Goal: Information Seeking & Learning: Learn about a topic

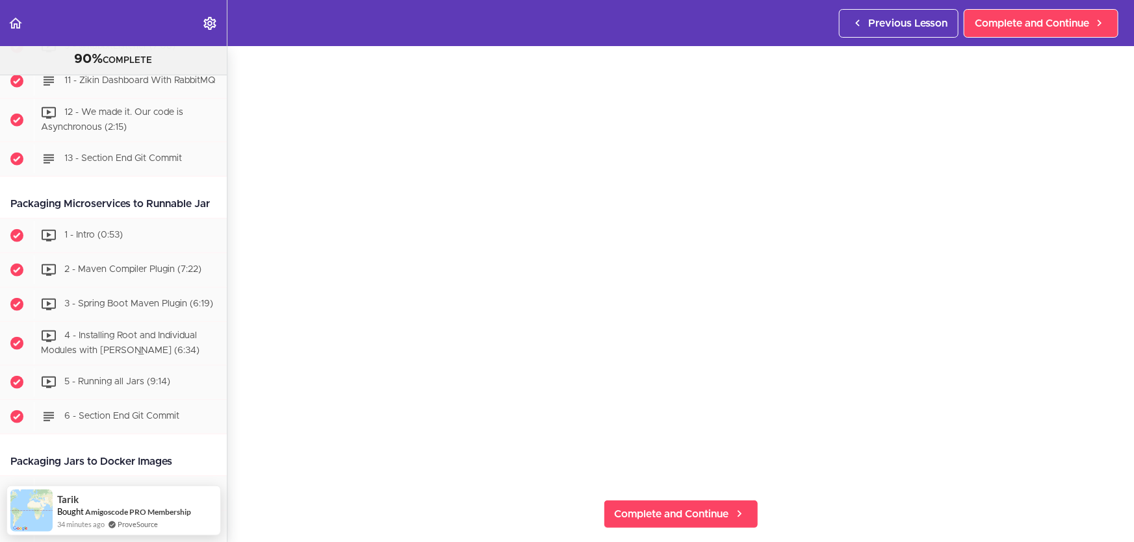
scroll to position [58, 0]
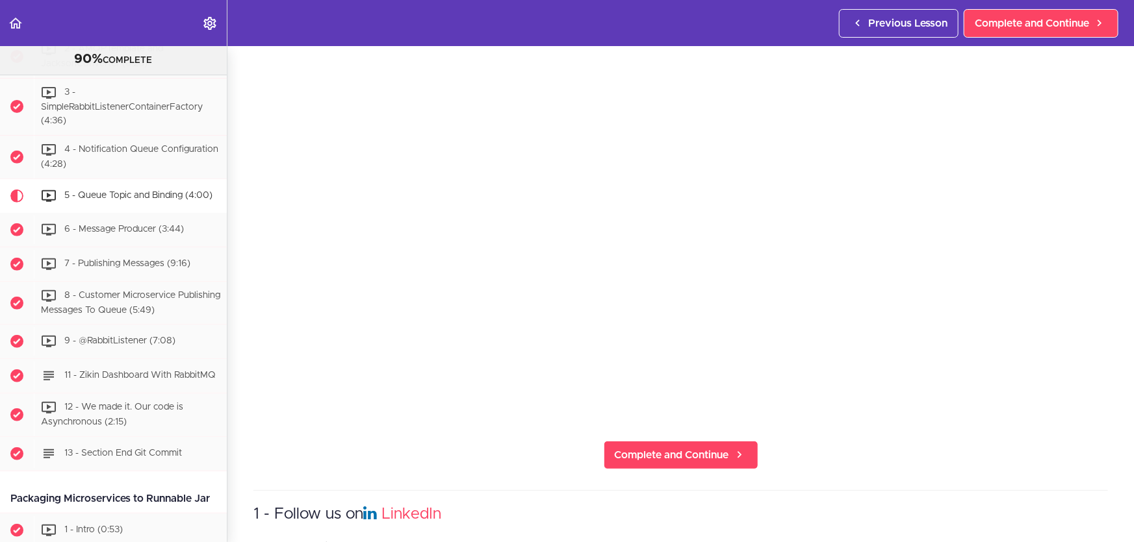
scroll to position [177, 0]
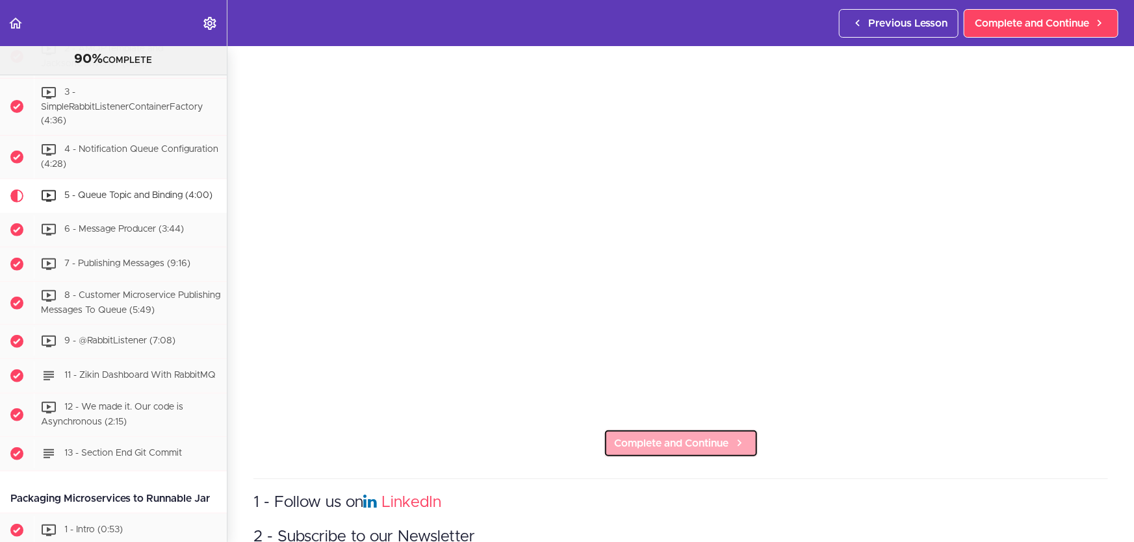
click at [735, 437] on icon at bounding box center [739, 444] width 16 height 14
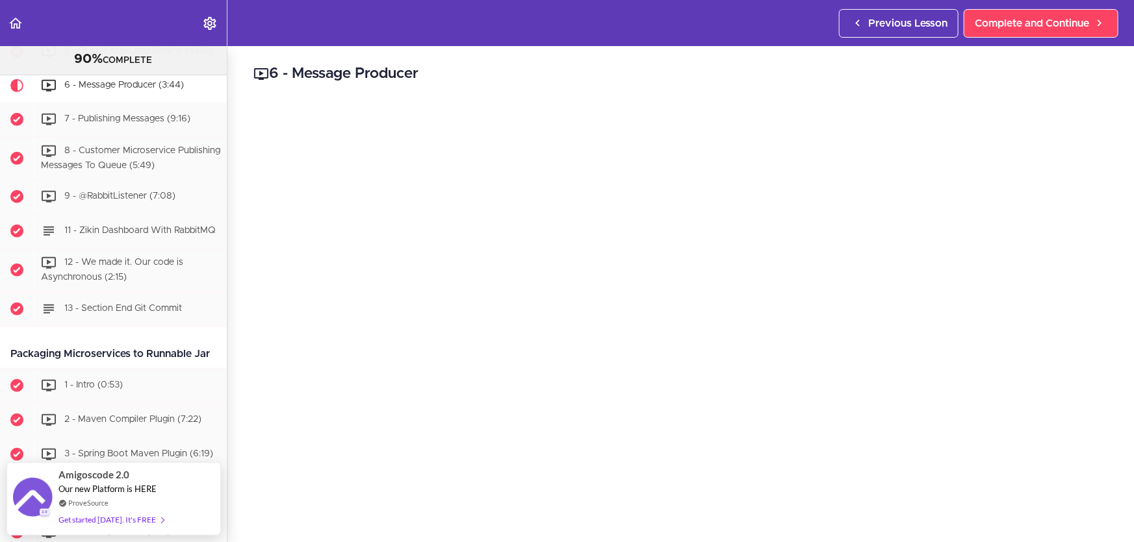
scroll to position [58, 0]
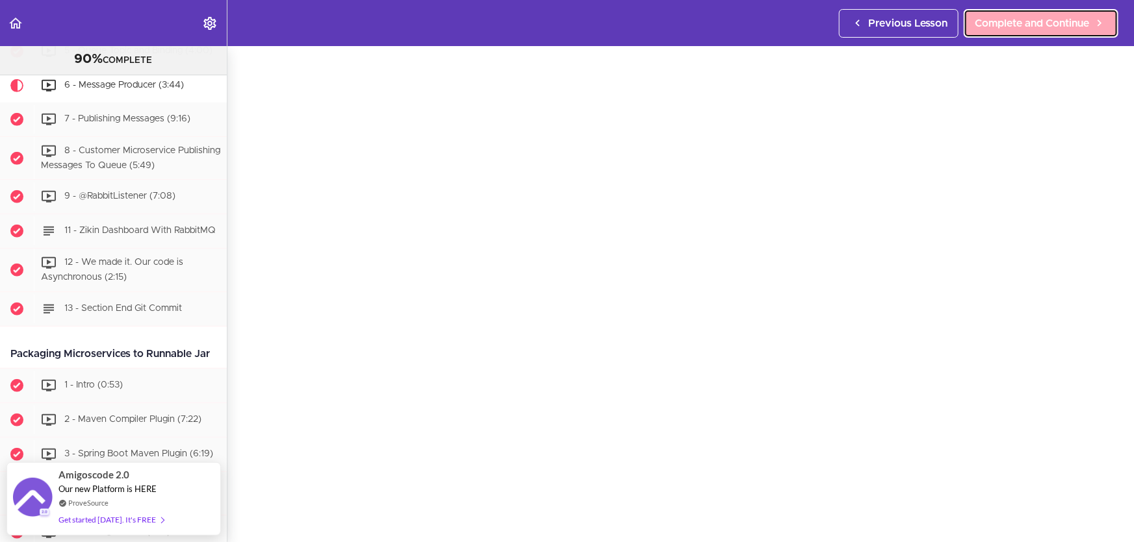
click at [1076, 18] on span "Complete and Continue" at bounding box center [1031, 24] width 114 height 16
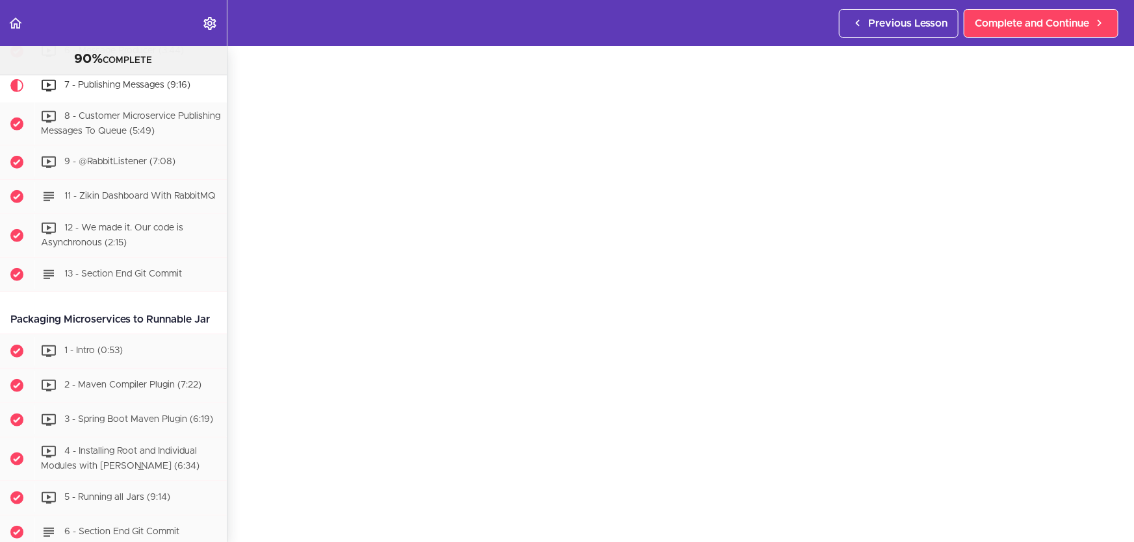
scroll to position [118, 0]
click at [676, 500] on span "Complete and Continue" at bounding box center [672, 503] width 114 height 16
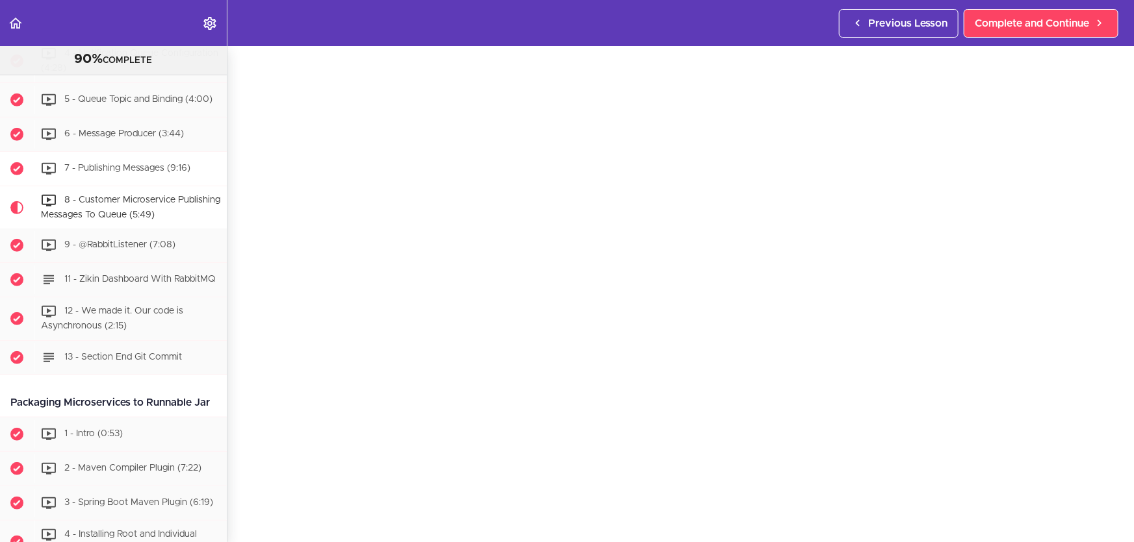
scroll to position [2744, 0]
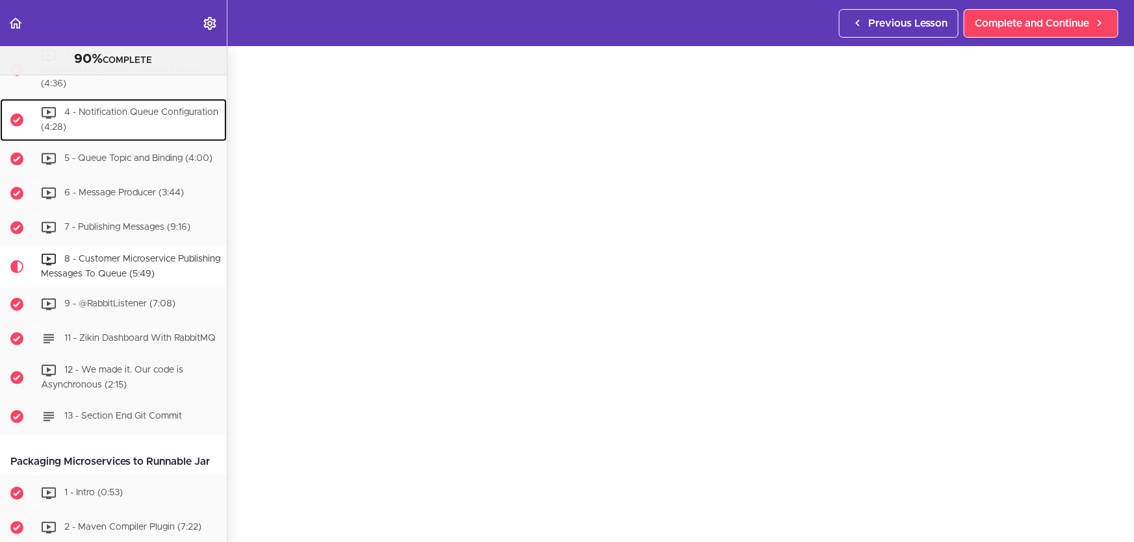
click at [153, 142] on div "4 - Notification Queue Configuration (4:28)" at bounding box center [130, 120] width 193 height 43
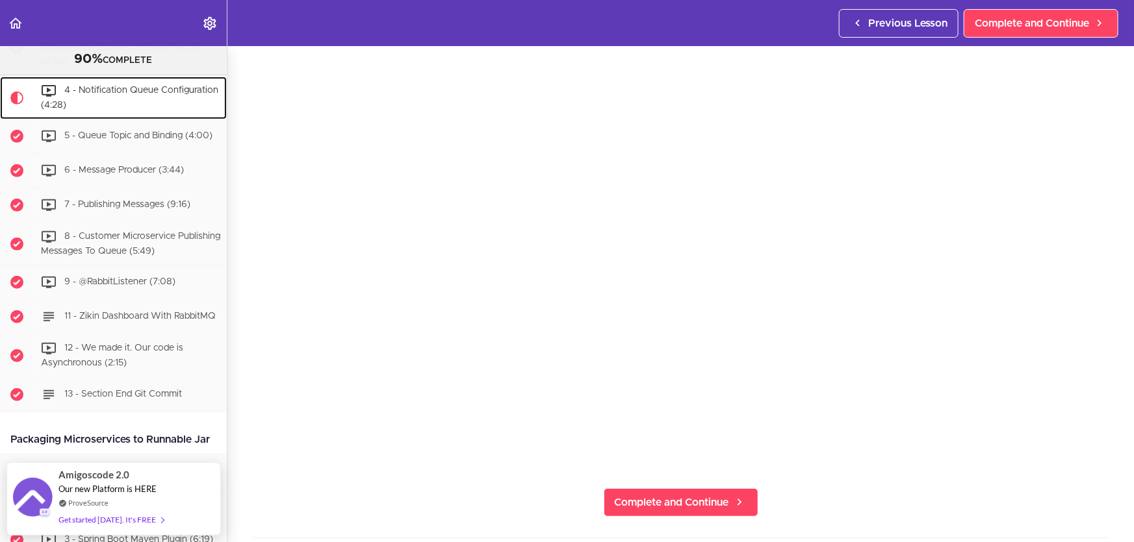
scroll to position [58, 0]
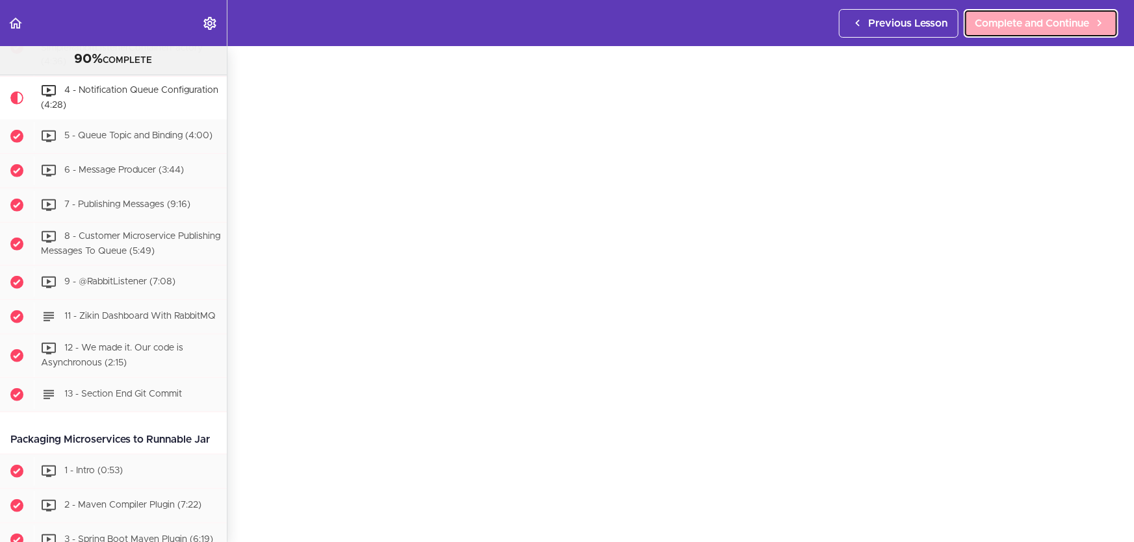
click at [1046, 28] on span "Complete and Continue" at bounding box center [1031, 24] width 114 height 16
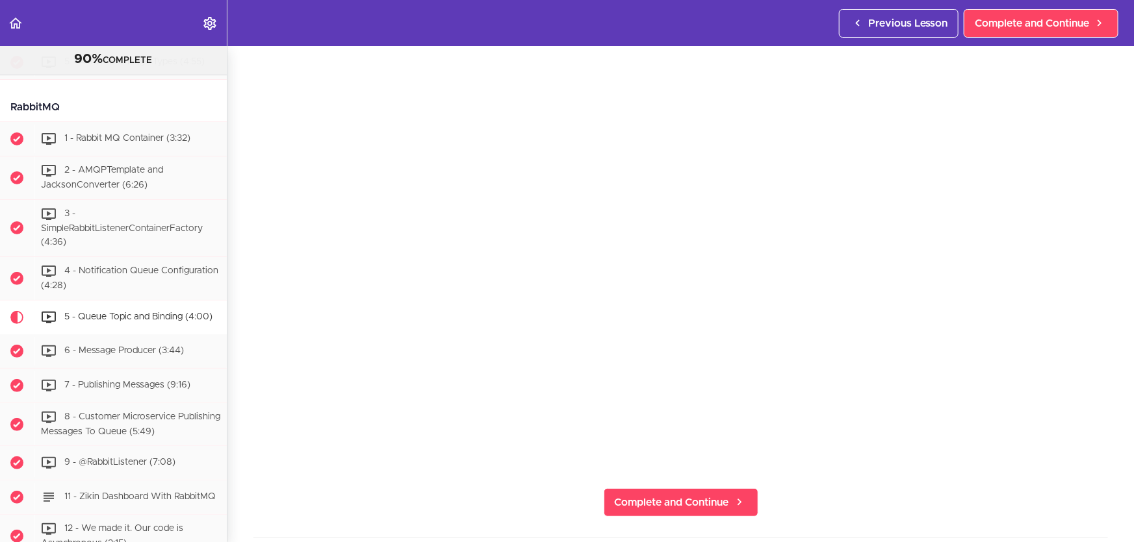
scroll to position [2514, 0]
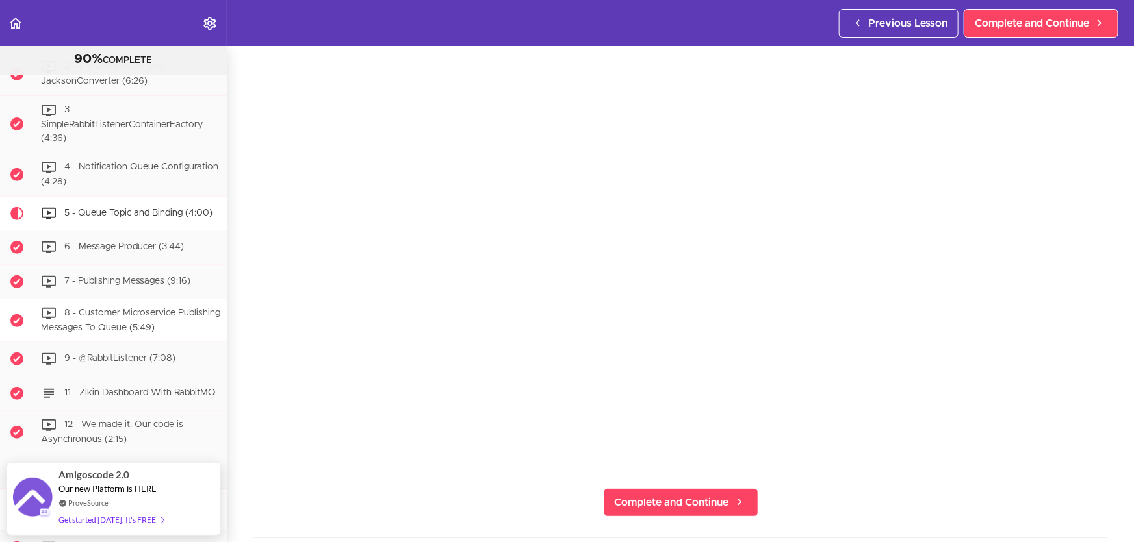
scroll to position [2691, 0]
click at [149, 331] on span "8 - Customer Microservice Publishing Messages To Queue (5:49)" at bounding box center [130, 319] width 179 height 24
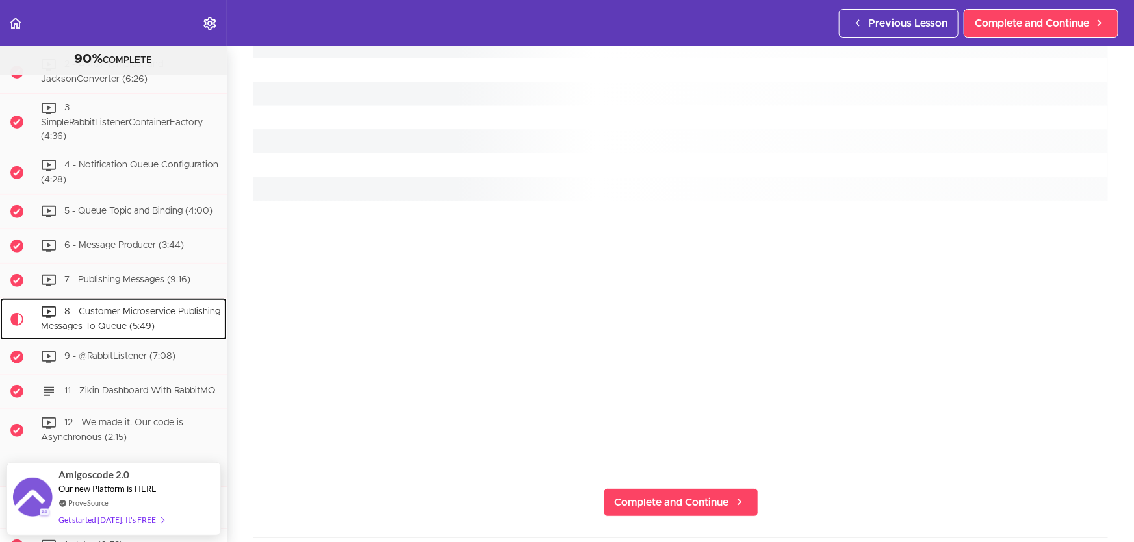
scroll to position [2921, 0]
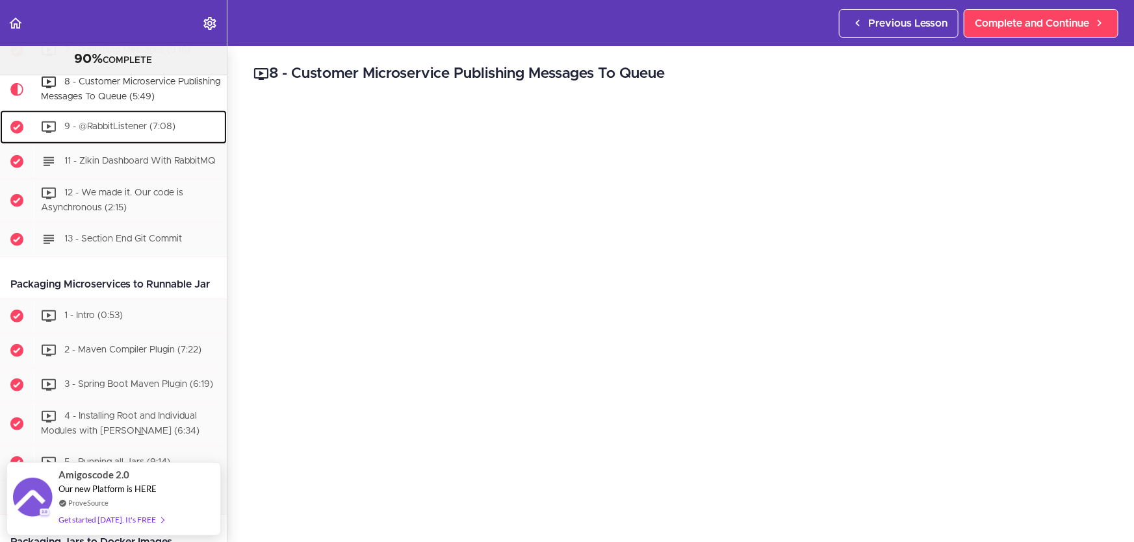
click at [142, 132] on span "9 - @RabbitListener (7:08)" at bounding box center [119, 127] width 111 height 9
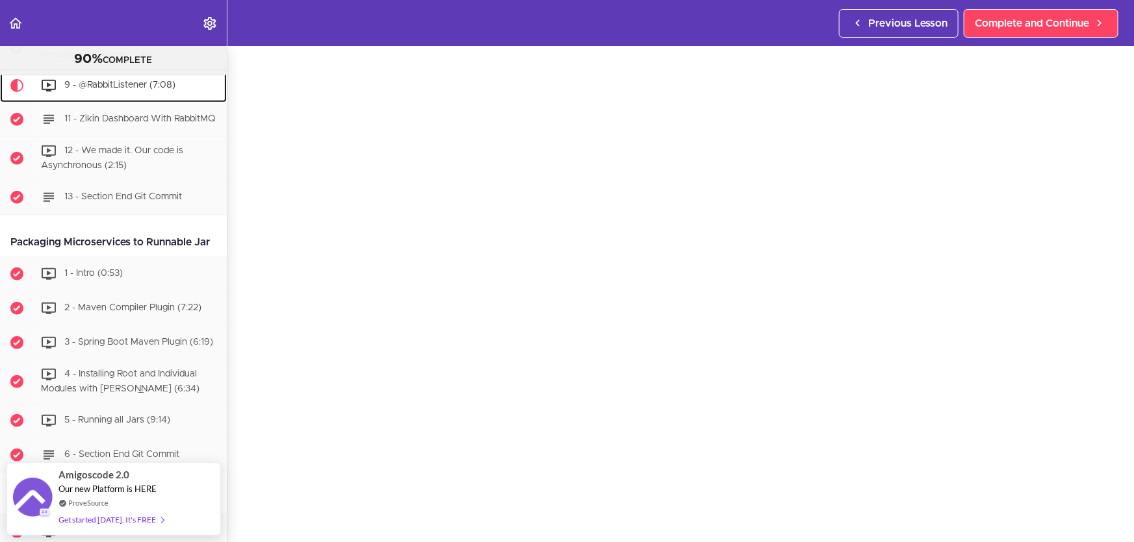
scroll to position [58, 0]
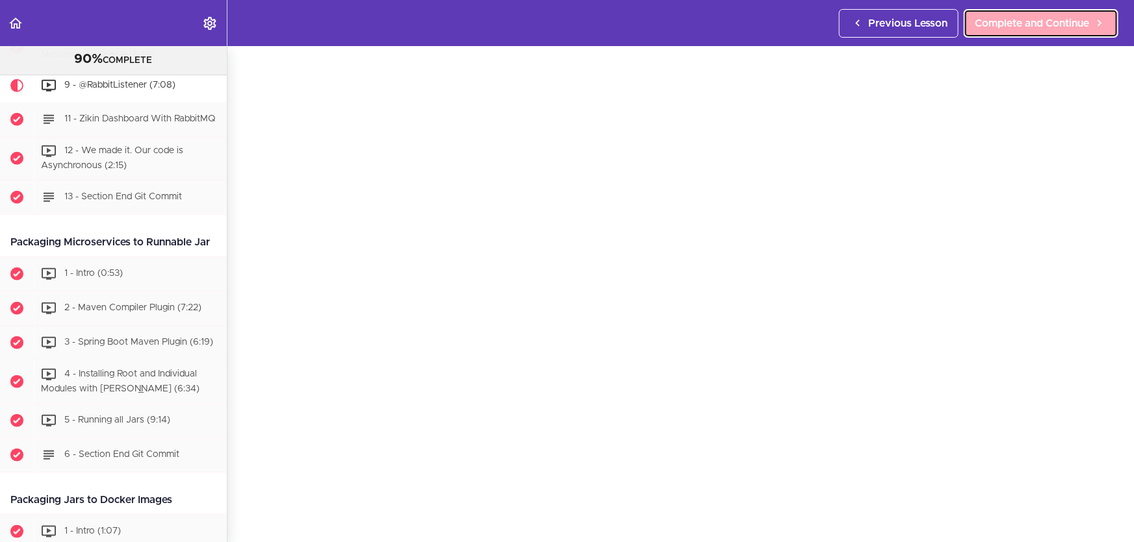
click at [1055, 34] on link "Complete and Continue" at bounding box center [1040, 23] width 155 height 29
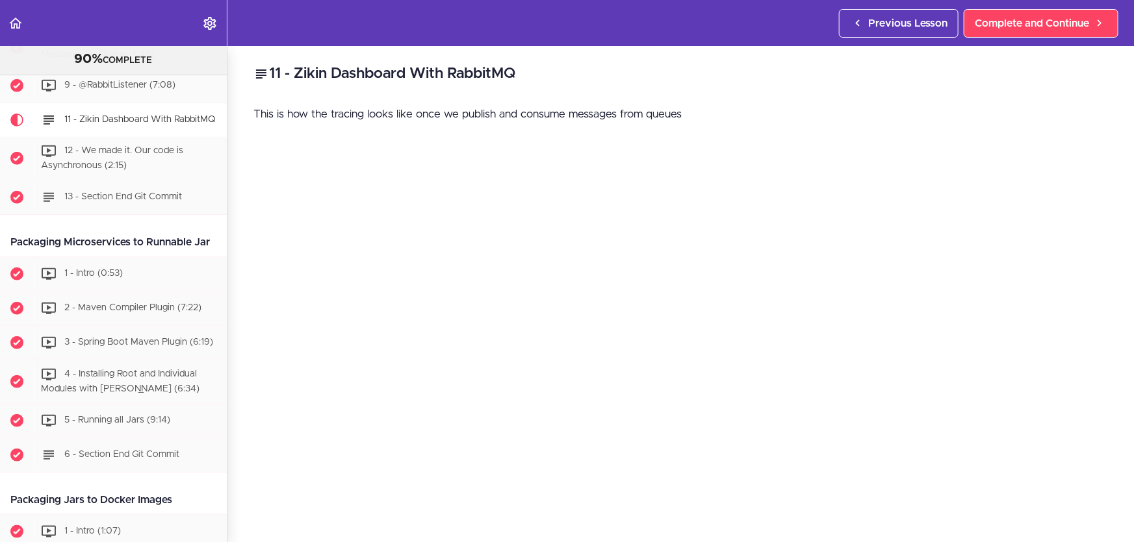
scroll to position [2999, 0]
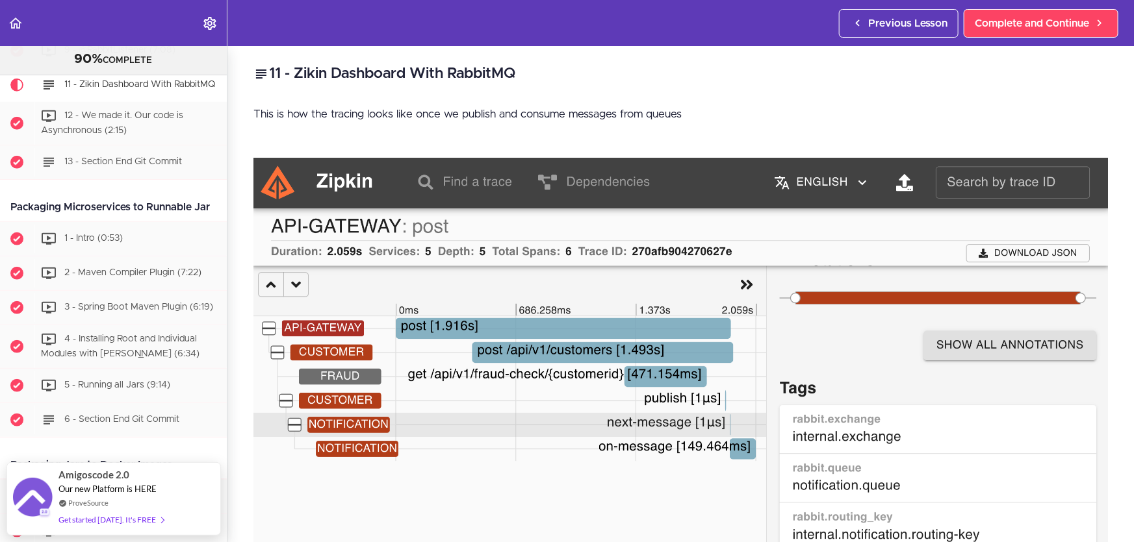
click at [629, 338] on img at bounding box center [680, 383] width 854 height 451
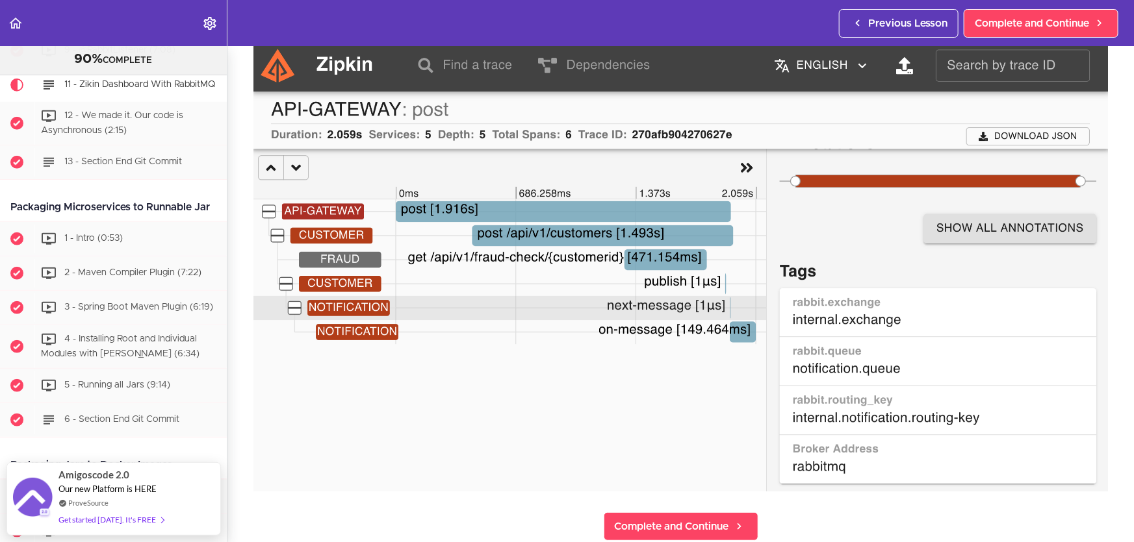
scroll to position [118, 0]
click at [646, 236] on img at bounding box center [680, 265] width 854 height 451
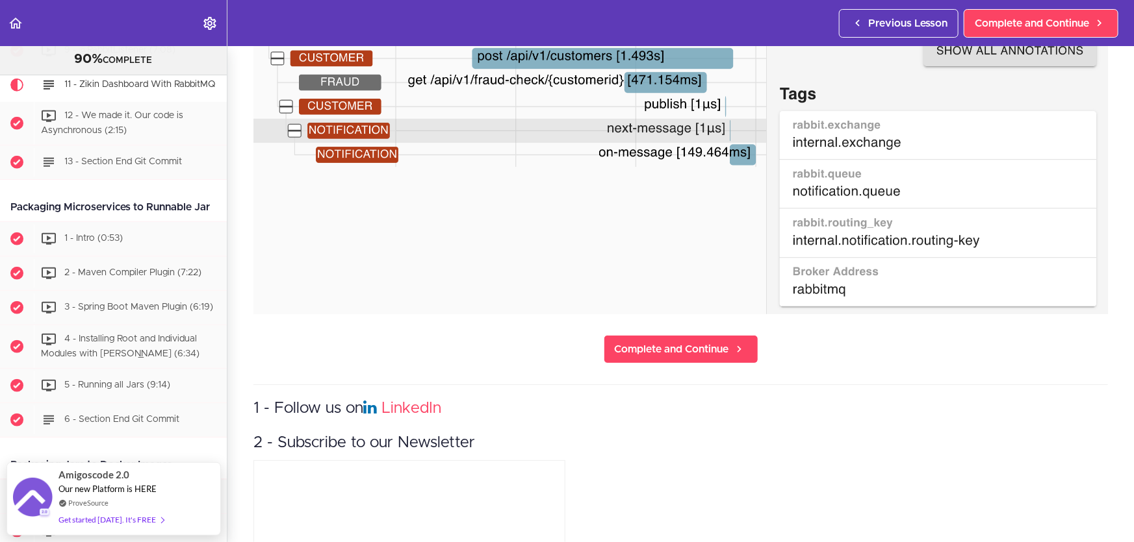
scroll to position [177, 0]
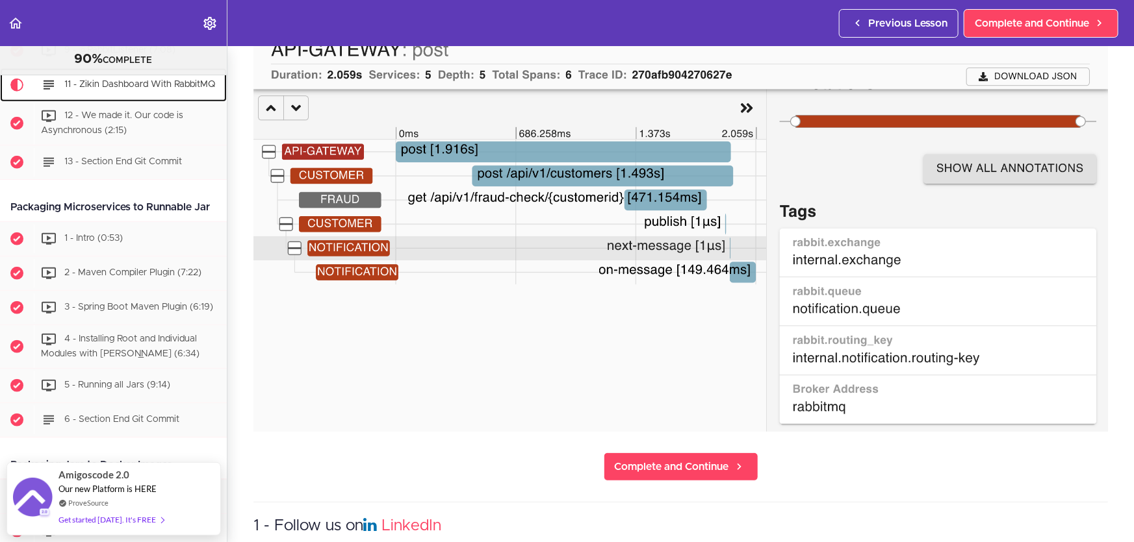
click at [133, 90] on span "11 - Zikin Dashboard With RabbitMQ" at bounding box center [139, 85] width 151 height 9
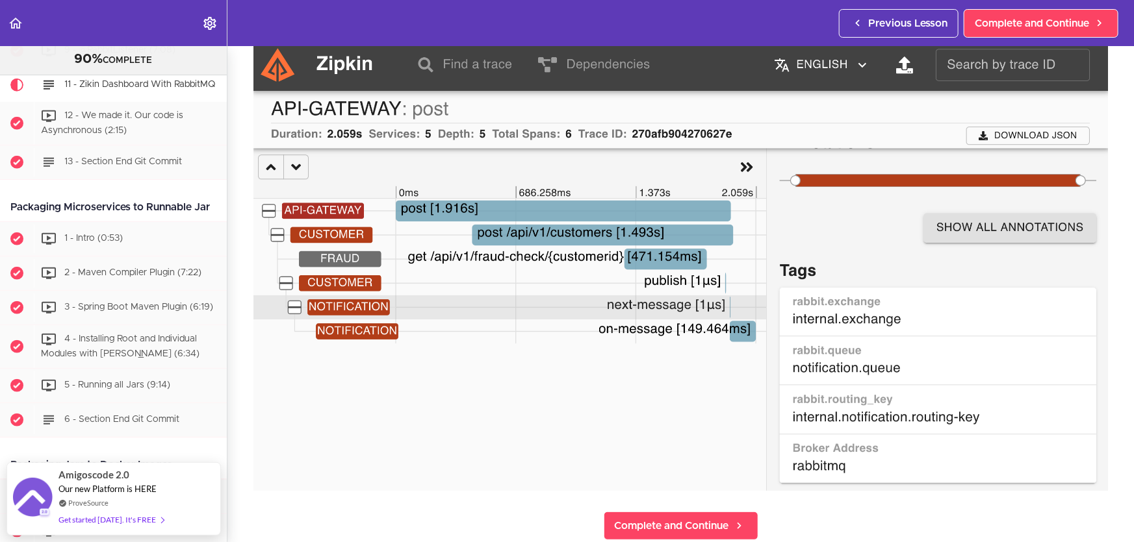
click at [641, 266] on img at bounding box center [680, 265] width 854 height 451
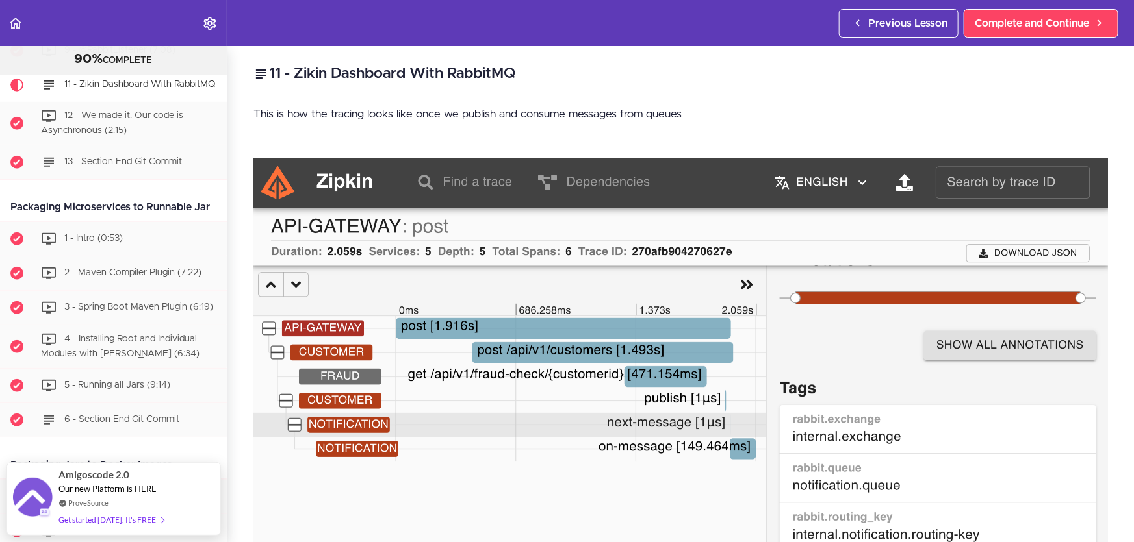
click at [383, 112] on p "This is how the tracing looks like once we publish and consume messages from qu…" at bounding box center [680, 114] width 854 height 19
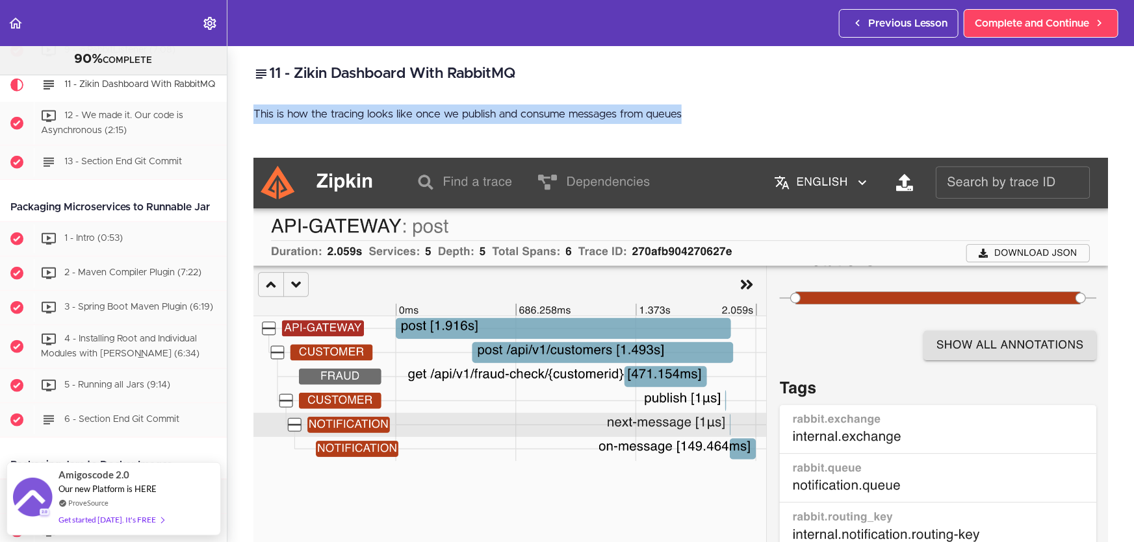
click at [383, 112] on p "This is how the tracing looks like once we publish and consume messages from qu…" at bounding box center [680, 114] width 854 height 19
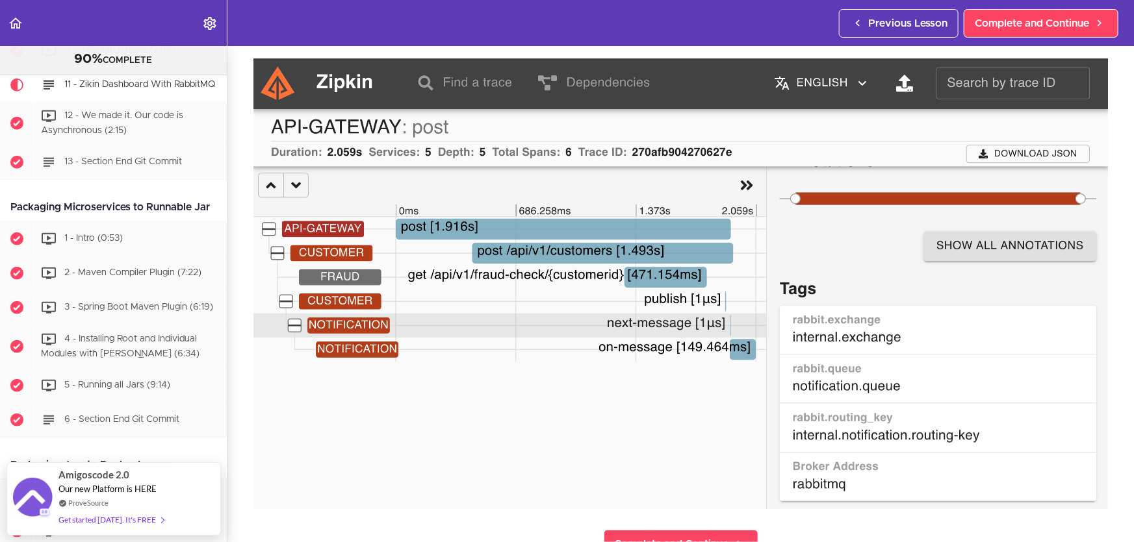
scroll to position [177, 0]
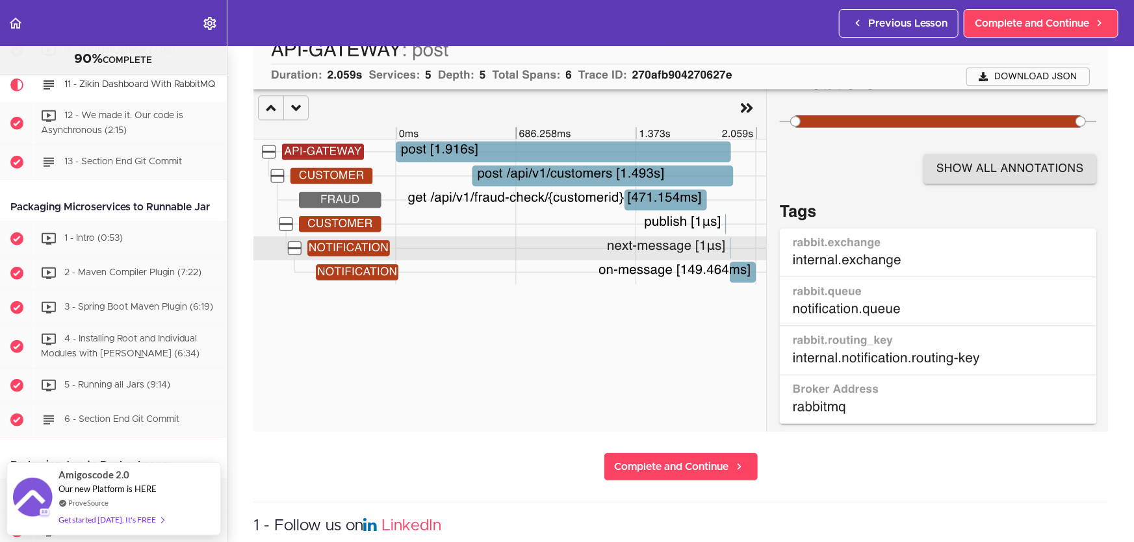
click at [655, 309] on img at bounding box center [680, 206] width 854 height 451
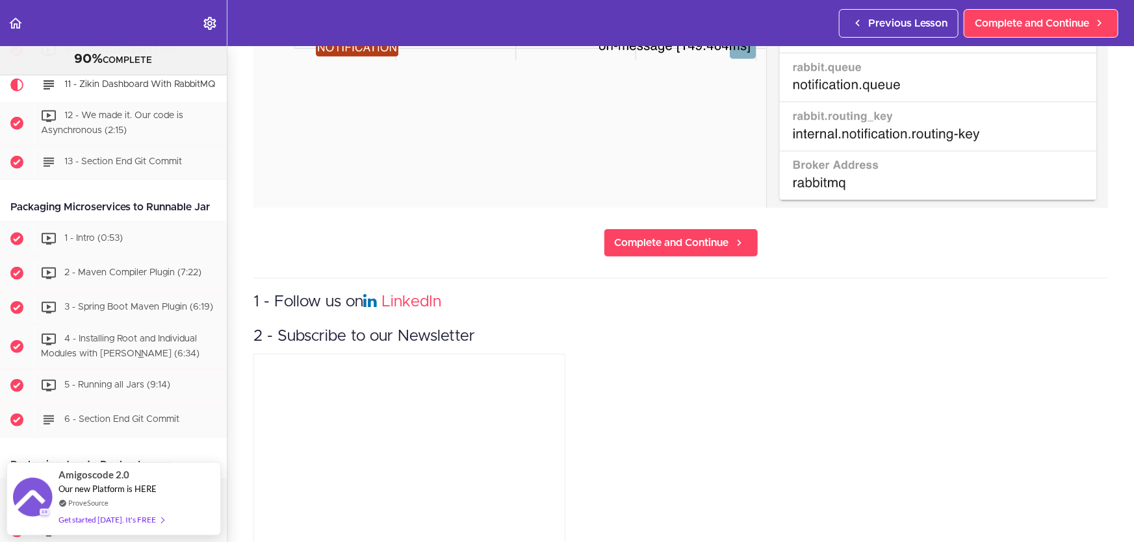
scroll to position [441, 0]
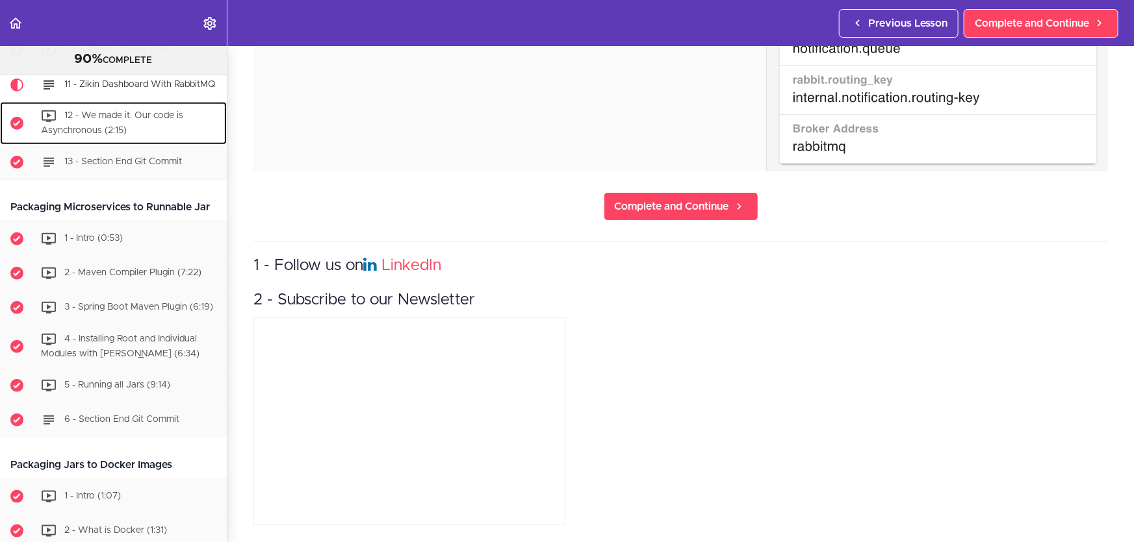
click at [126, 145] on div "12 - We made it. Our code is Asynchronous (2:15)" at bounding box center [130, 123] width 193 height 43
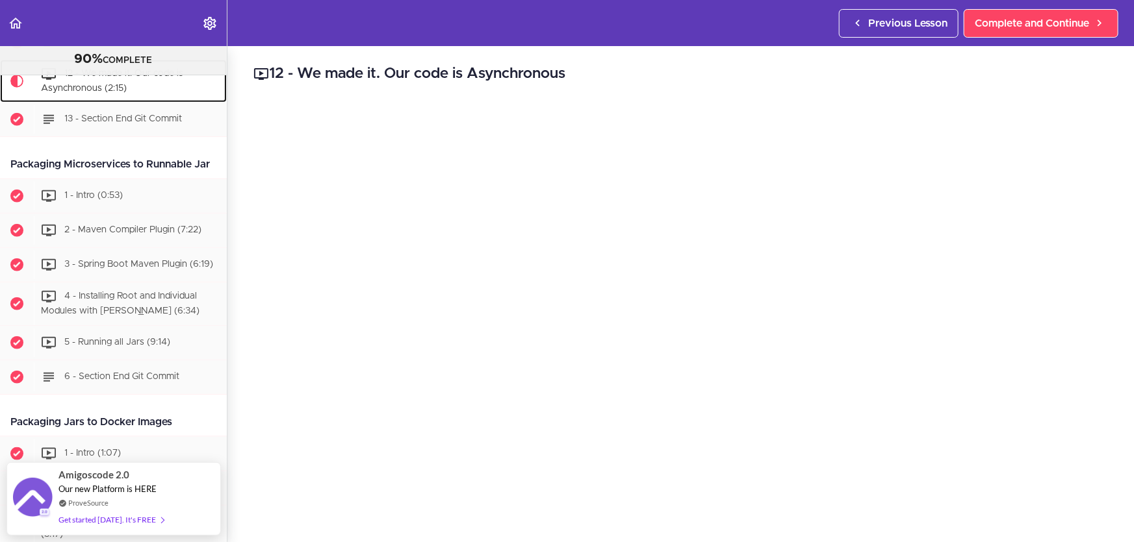
scroll to position [118, 0]
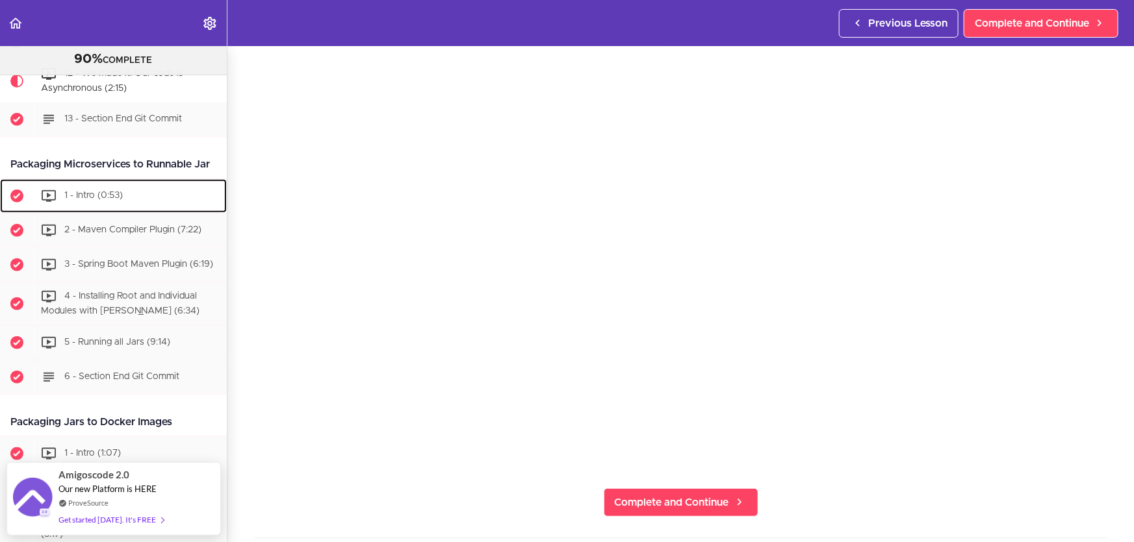
click at [144, 210] on div "1 - Intro (0:53)" at bounding box center [130, 196] width 193 height 29
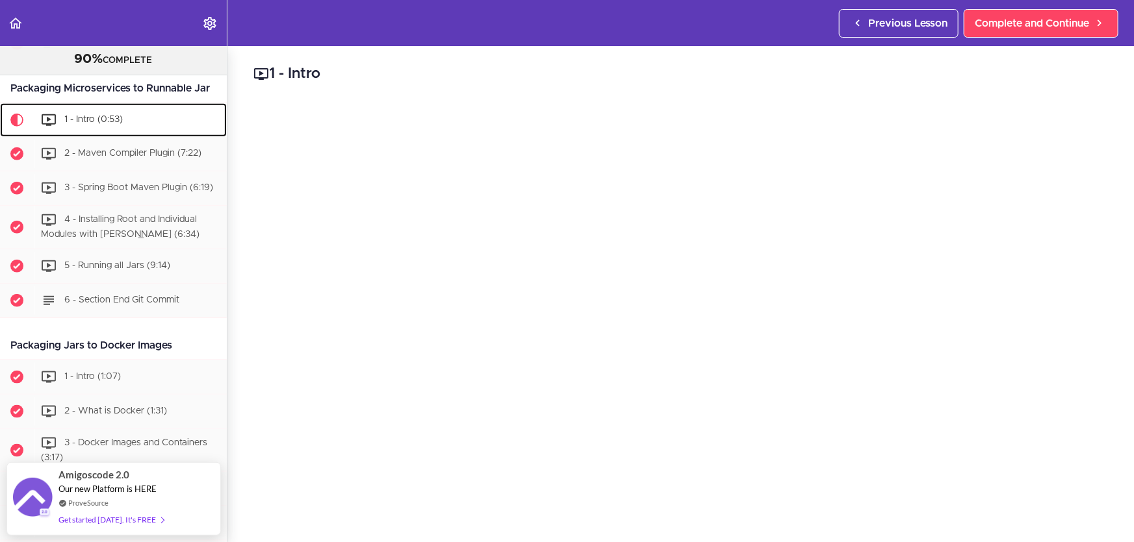
scroll to position [236, 0]
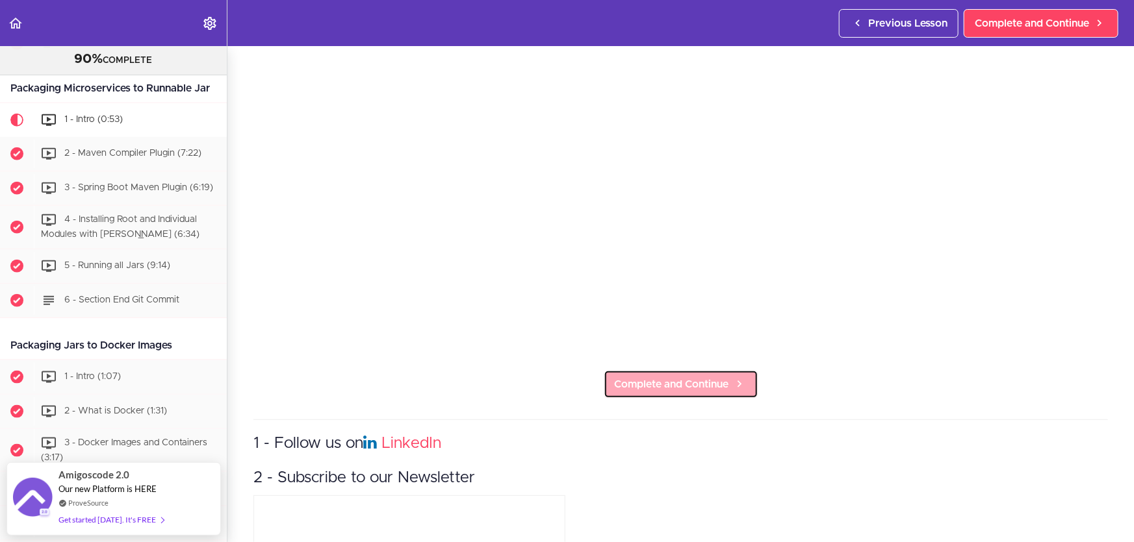
click at [702, 381] on span "Complete and Continue" at bounding box center [672, 385] width 114 height 16
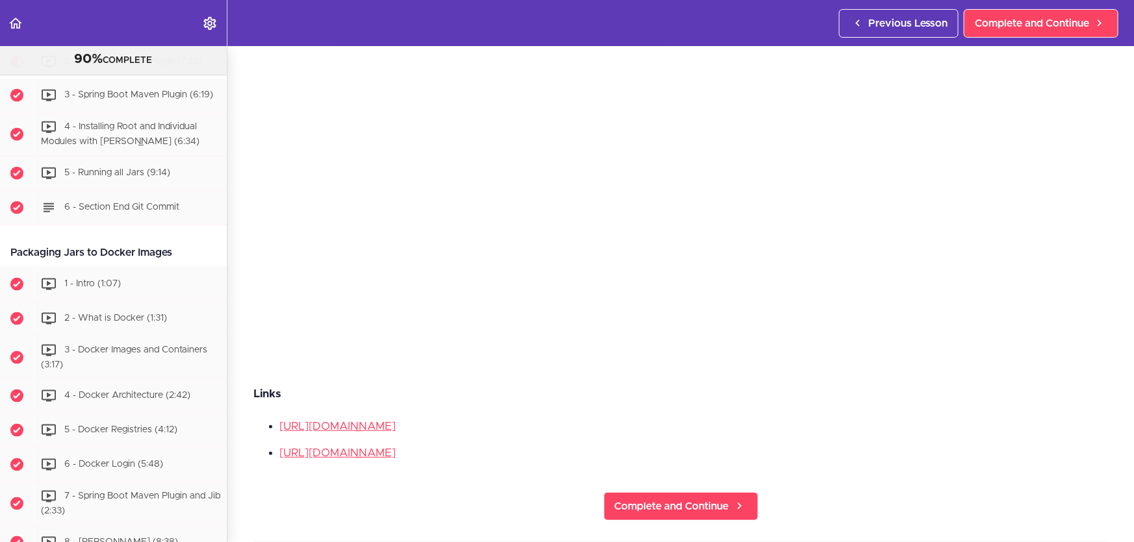
scroll to position [221, 0]
click at [463, 428] on li "[URL][DOMAIN_NAME]" at bounding box center [693, 426] width 828 height 17
click at [396, 420] on link "[URL][DOMAIN_NAME]" at bounding box center [337, 425] width 116 height 11
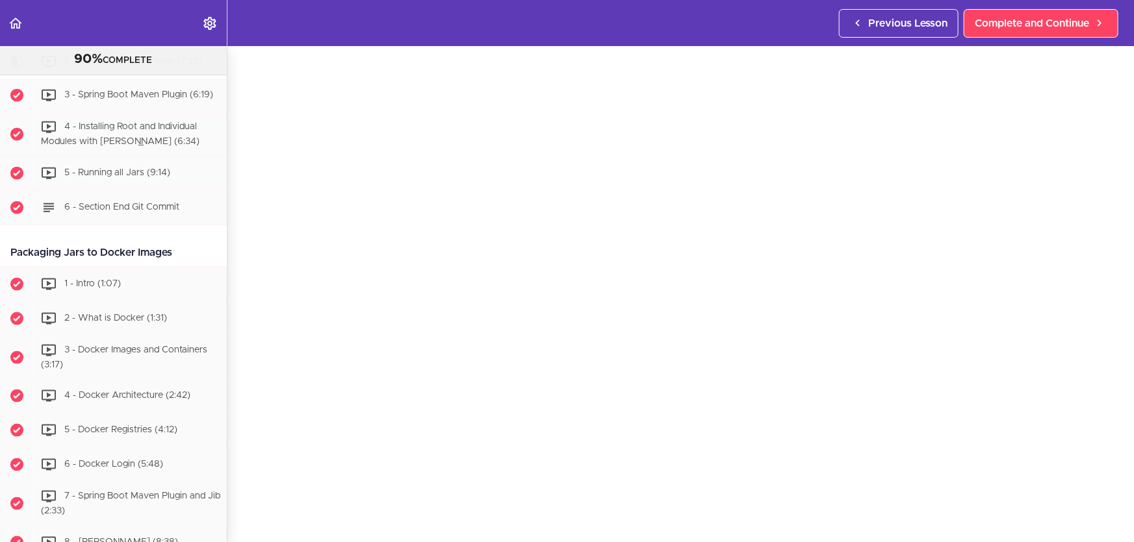
scroll to position [60, 0]
